Goal: Transaction & Acquisition: Purchase product/service

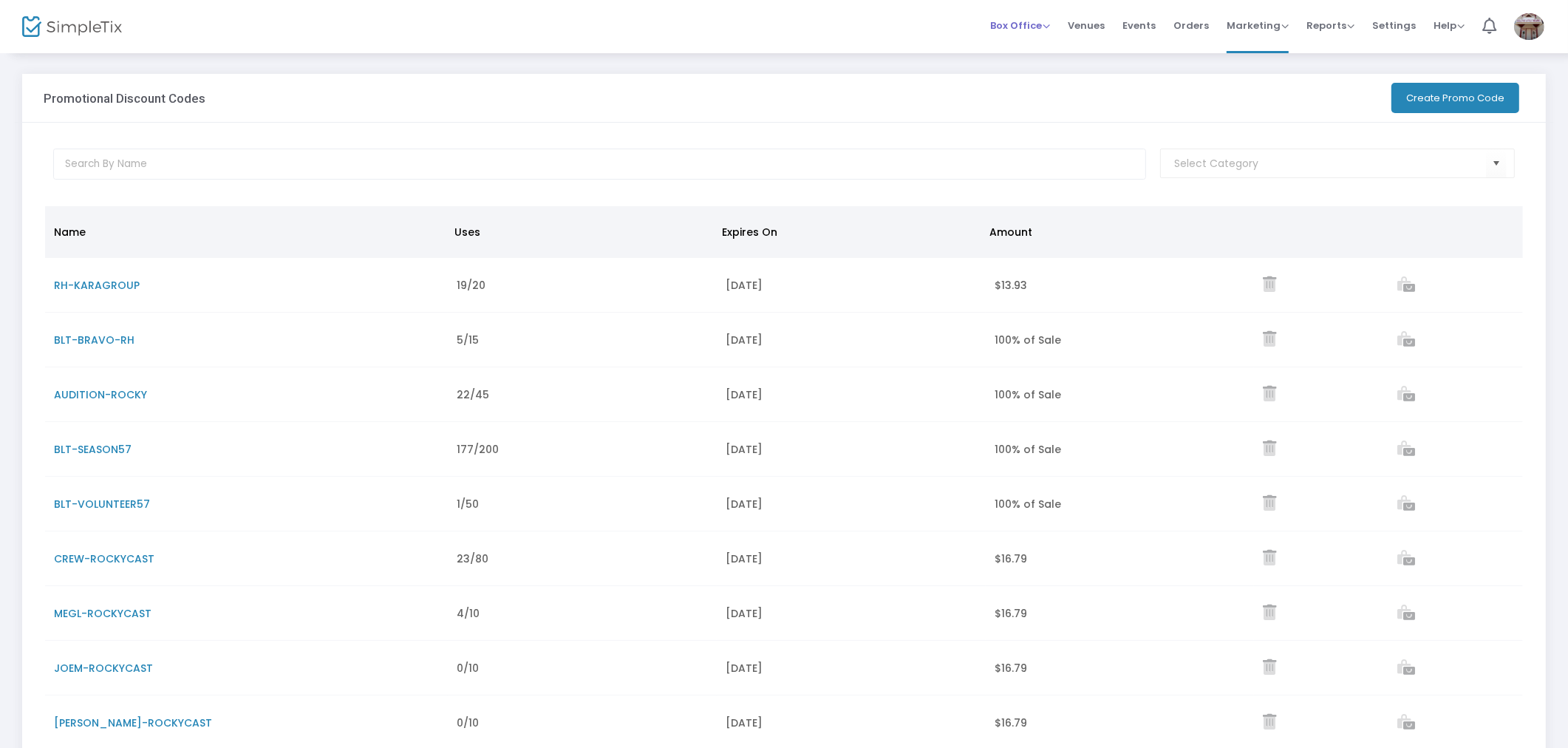
drag, startPoint x: 1039, startPoint y: 18, endPoint x: 1035, endPoint y: 30, distance: 12.6
click at [1039, 18] on span "Box Office" at bounding box center [1020, 25] width 60 height 14
click at [1034, 38] on li "Sell Tickets" at bounding box center [1043, 48] width 106 height 29
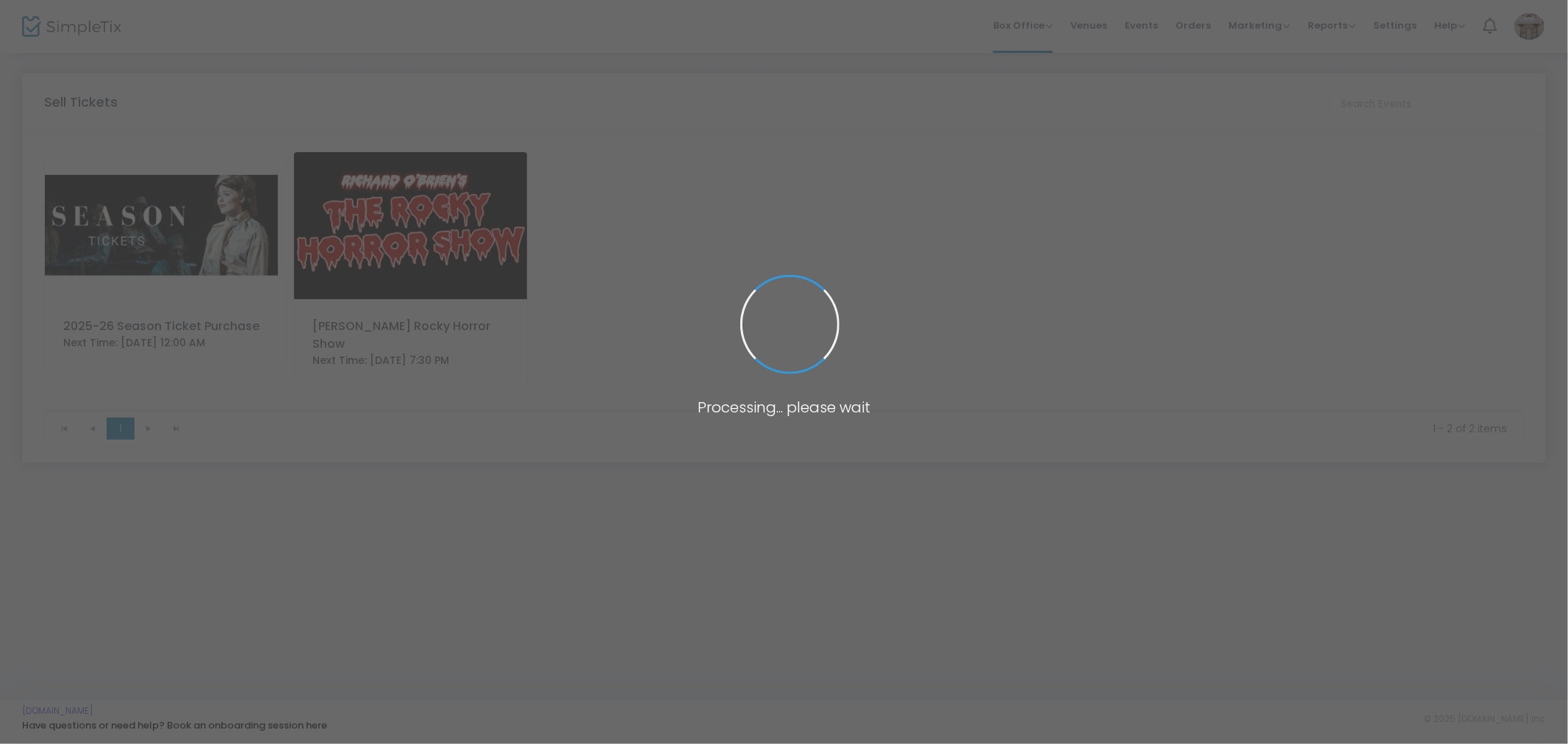
click at [341, 222] on img at bounding box center [410, 225] width 233 height 147
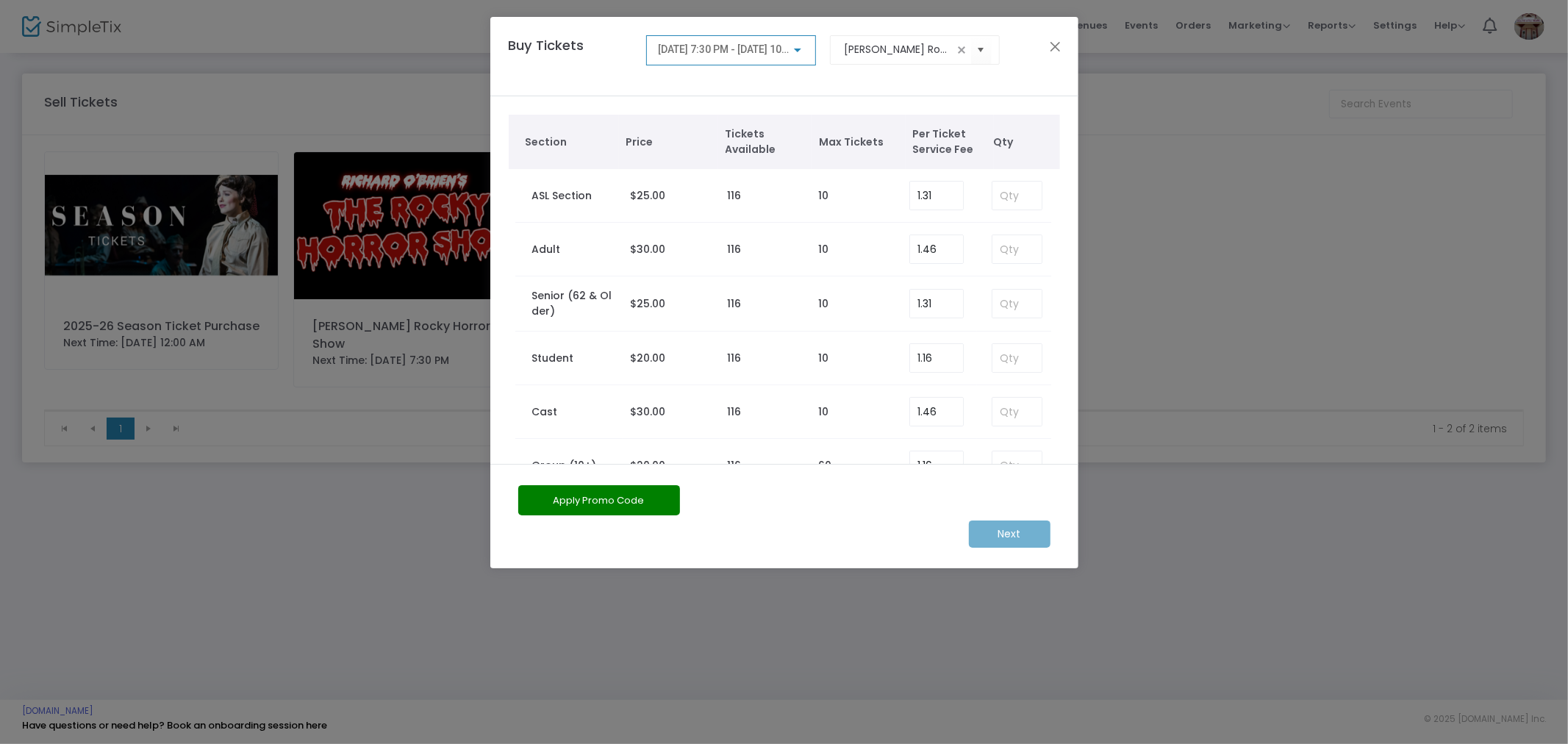
click at [707, 50] on span "9/26/2025 @ 7:30 PM - 9/26/2025 @ 10:00 PM" at bounding box center [736, 49] width 156 height 11
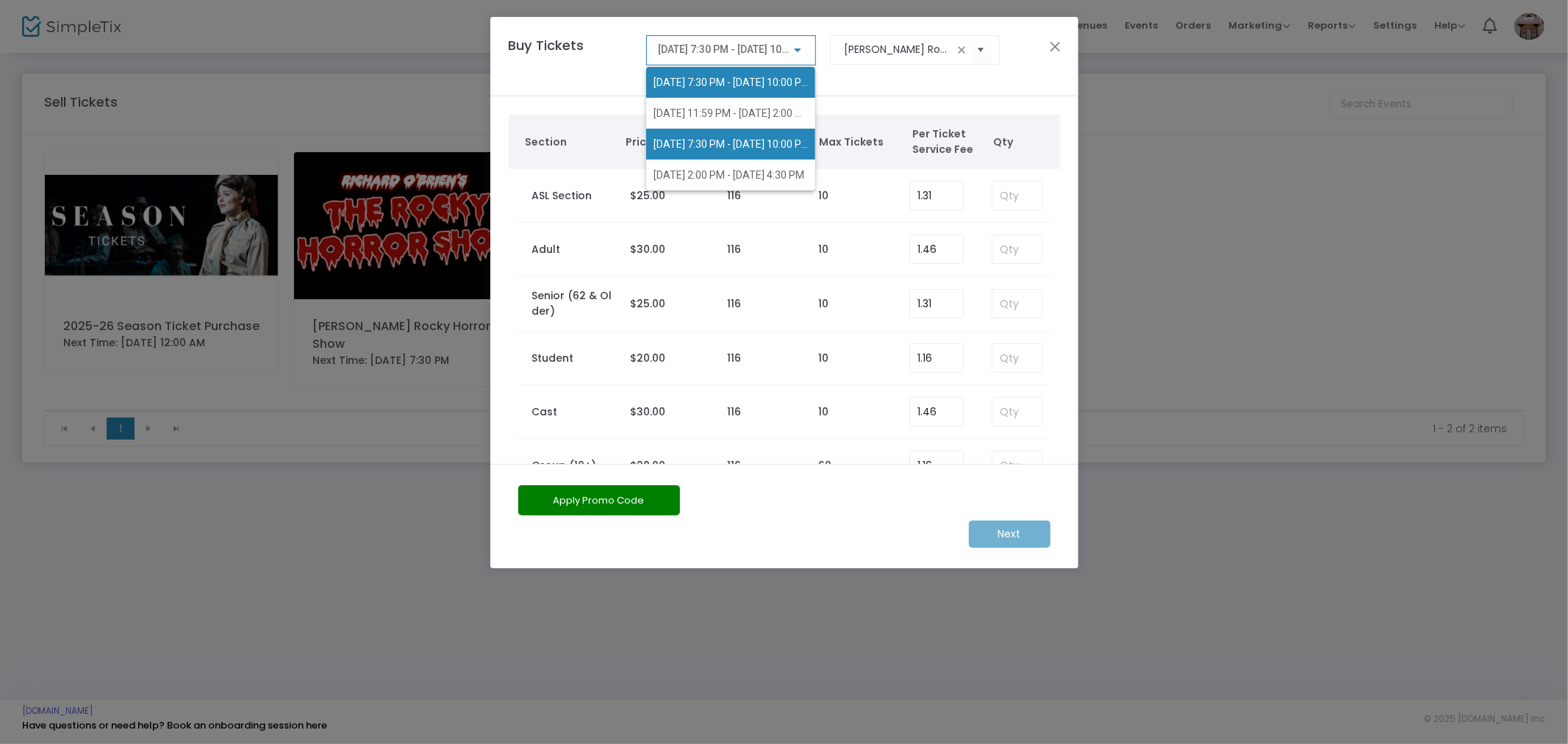
click at [701, 134] on span "9/27/2025 @ 7:30 PM - 9/27/2025 @ 10:00 PM" at bounding box center [730, 144] width 155 height 31
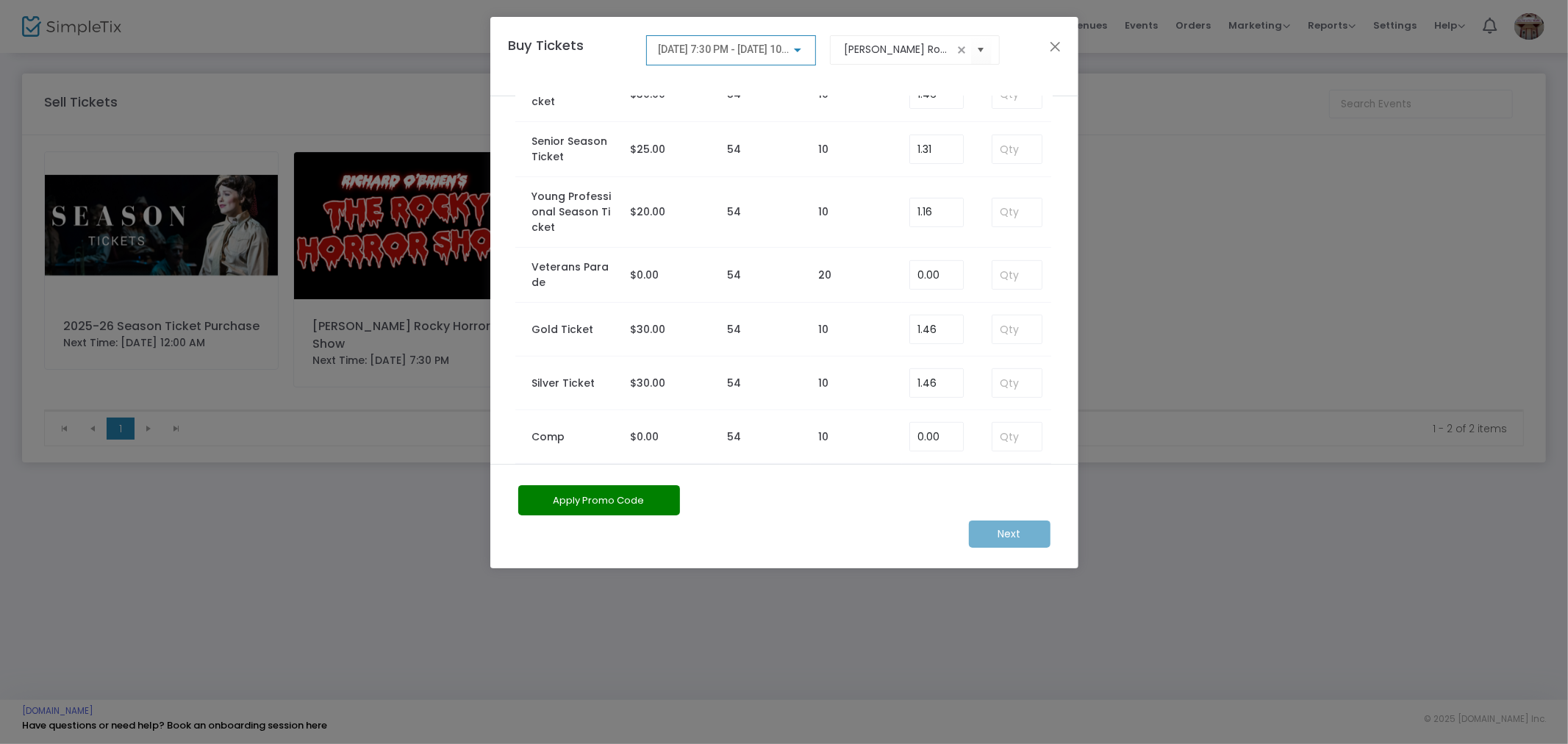
scroll to position [552, 0]
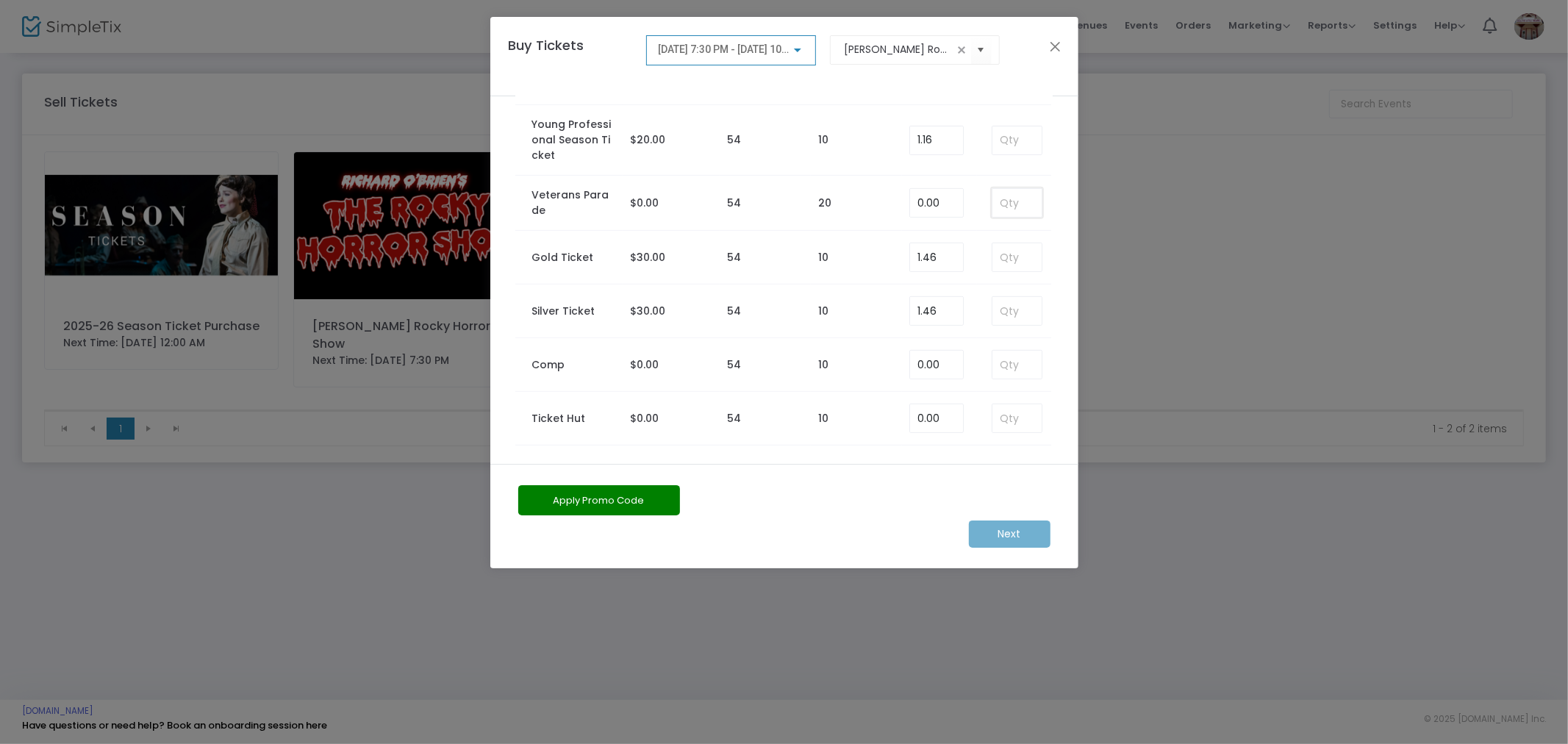
click at [1017, 200] on input at bounding box center [1017, 203] width 49 height 28
type input "1"
click at [1018, 534] on m-button "Next" at bounding box center [1009, 534] width 81 height 27
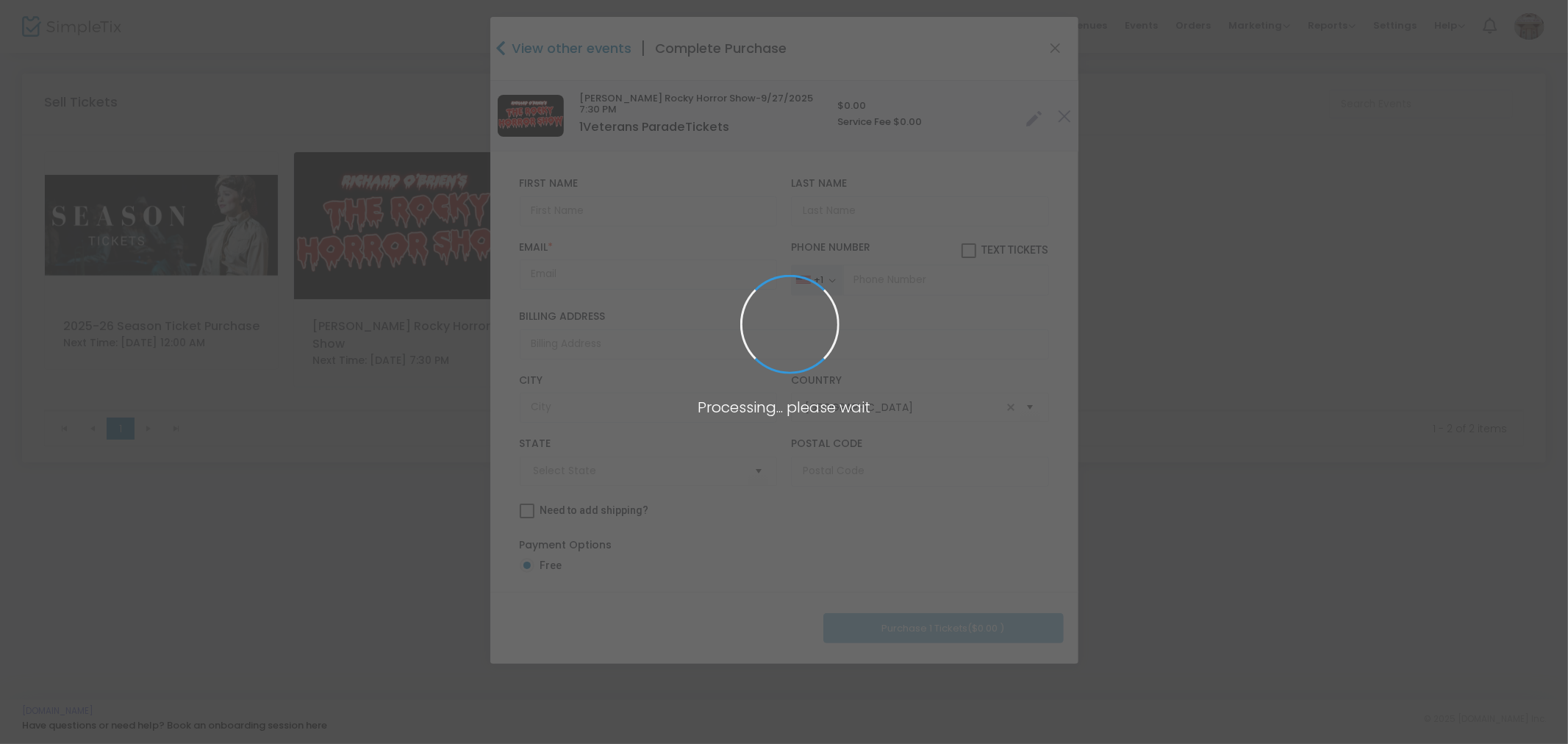
type input "Nebraska"
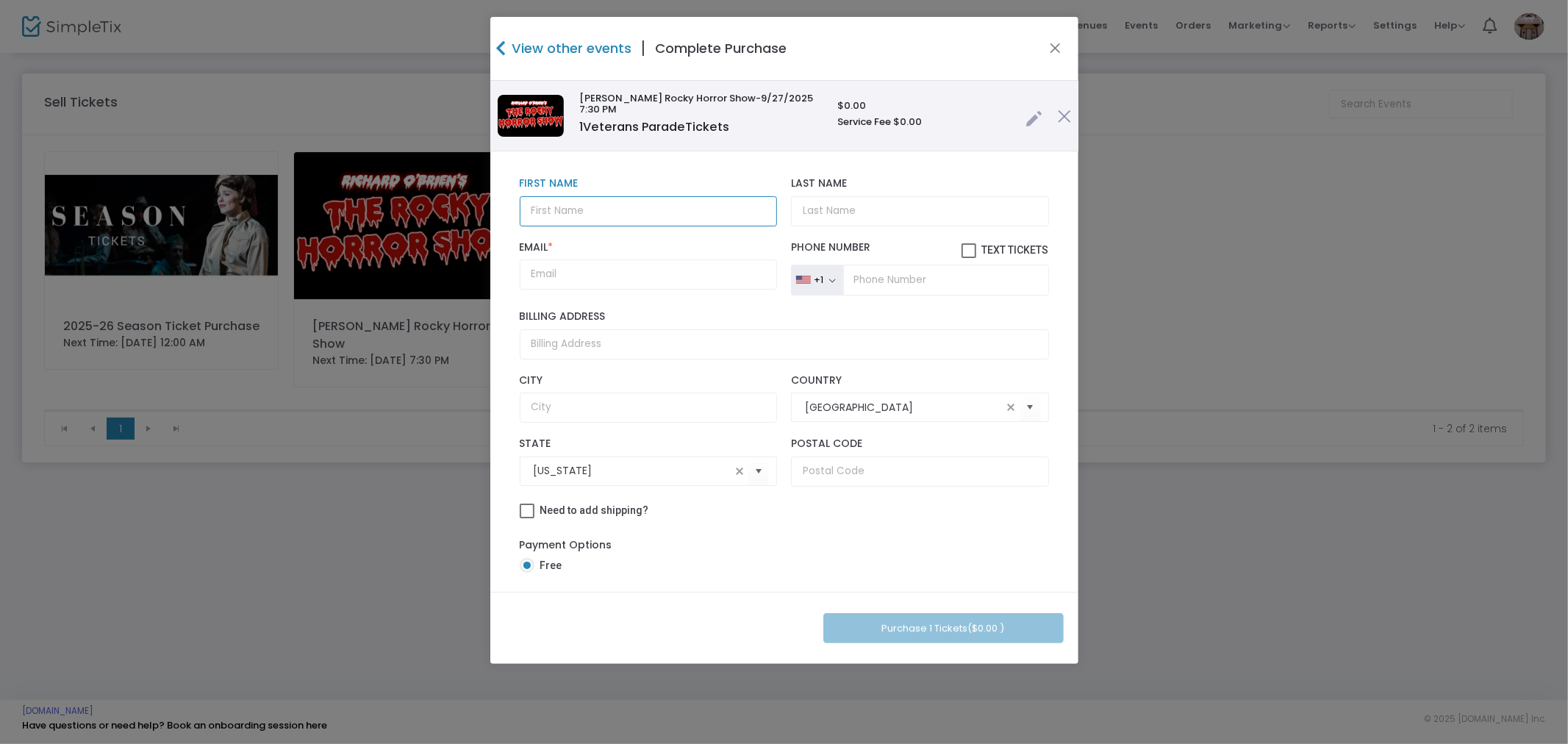
click at [619, 214] on input "text" at bounding box center [648, 212] width 257 height 30
type input "Chris"
type input "Thacker"
click at [675, 268] on input "Email *" at bounding box center [648, 275] width 257 height 30
paste input "cyberma609@aol.com"
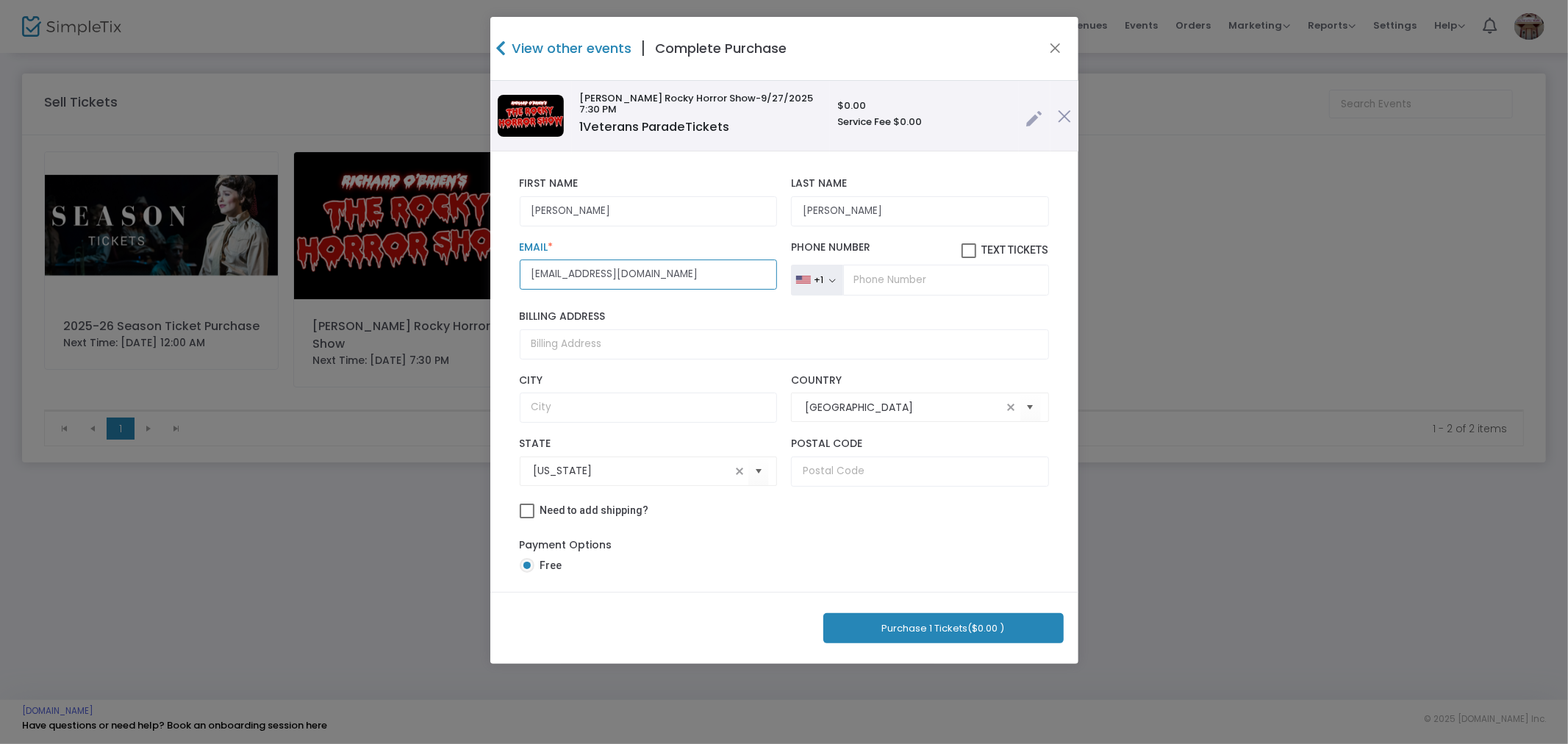
type input "cyberma609@aol.com"
click at [963, 629] on button "Purchase 1 Tickets ($0.00 )" at bounding box center [944, 628] width 241 height 30
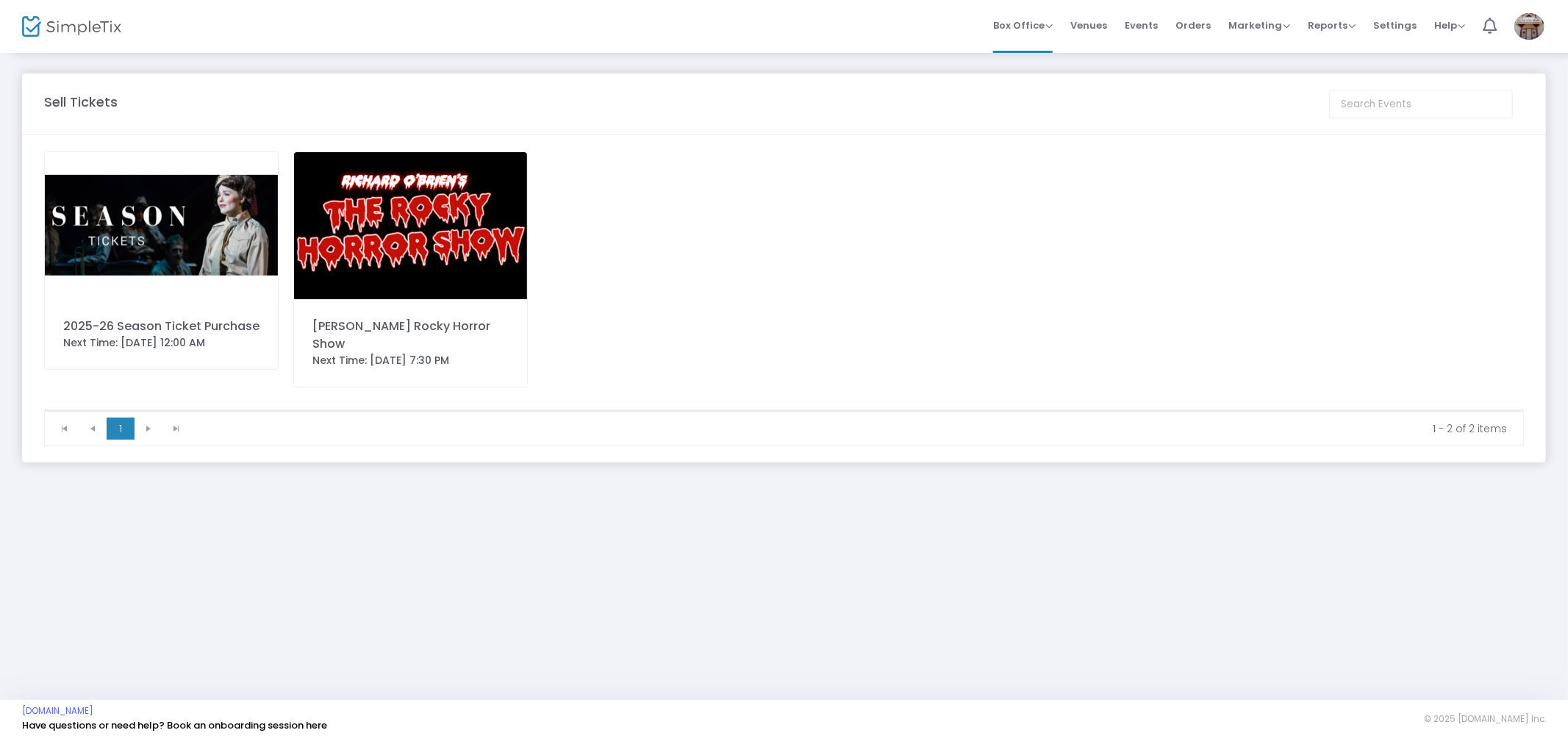
drag, startPoint x: 1148, startPoint y: 25, endPoint x: 1062, endPoint y: 88, distance: 106.6
click at [1148, 25] on span "Events" at bounding box center [1141, 25] width 33 height 37
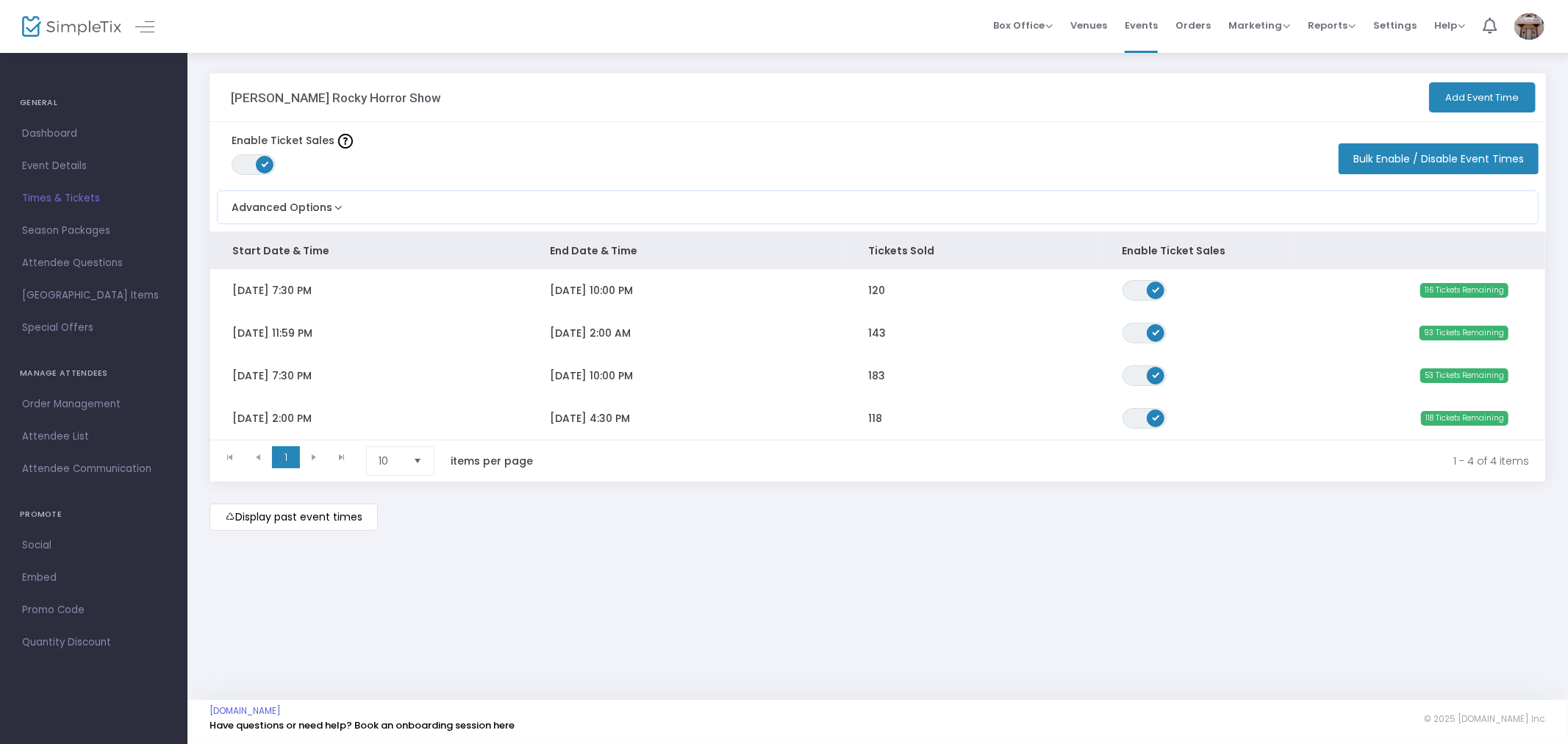
click at [890, 136] on div "Enable Ticket Sales ON OFF Bulk Enable / Disable Event Times" at bounding box center [877, 152] width 1336 height 61
click at [891, 130] on div "Enable Ticket Sales ON OFF Bulk Enable / Disable Event Times" at bounding box center [877, 152] width 1336 height 61
